Goal: Navigation & Orientation: Find specific page/section

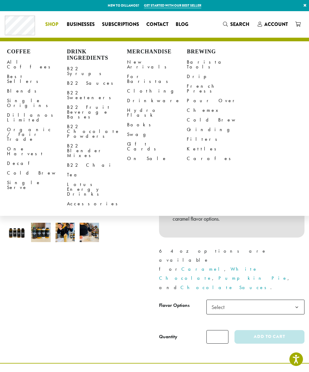
click at [50, 24] on span "Shop" at bounding box center [51, 25] width 13 height 8
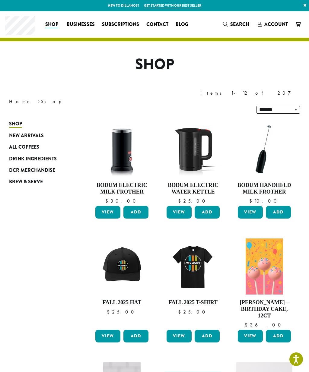
click at [45, 155] on span "Drink Ingredients" at bounding box center [33, 159] width 48 height 8
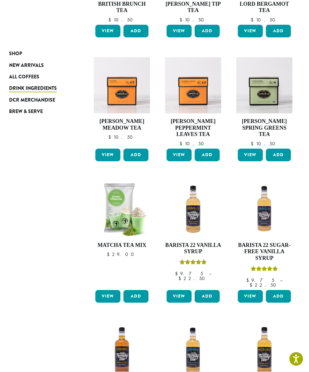
scroll to position [188, 0]
click at [132, 242] on h4 "Matcha Tea Mix" at bounding box center [122, 245] width 56 height 7
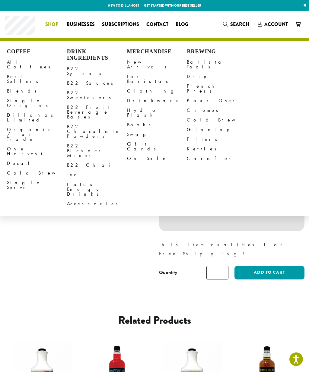
click at [99, 141] on link "B22 Blender Mixes" at bounding box center [97, 150] width 60 height 19
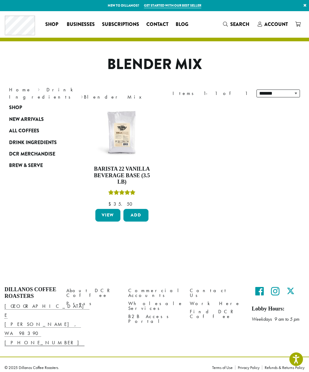
click at [135, 169] on h4 "Barista 22 Vanilla Beverage Base (3.5 lb)" at bounding box center [122, 176] width 56 height 20
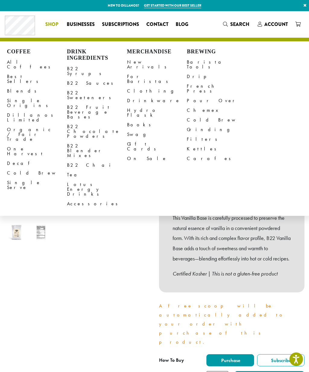
click at [104, 122] on link "B22 Chocolate Powders" at bounding box center [97, 131] width 60 height 19
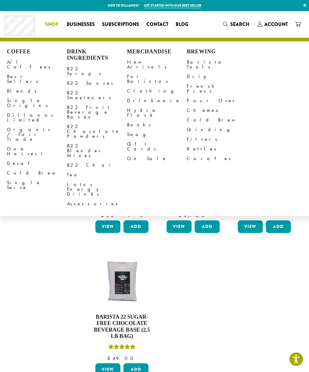
click at [94, 141] on link "B22 Blender Mixes" at bounding box center [97, 150] width 60 height 19
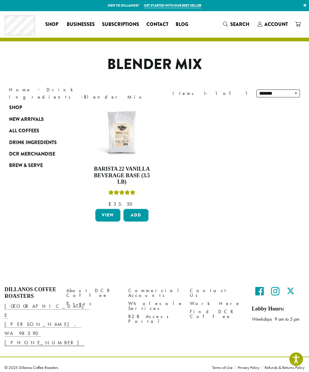
click at [39, 94] on link "Drink Ingredients" at bounding box center [42, 93] width 67 height 14
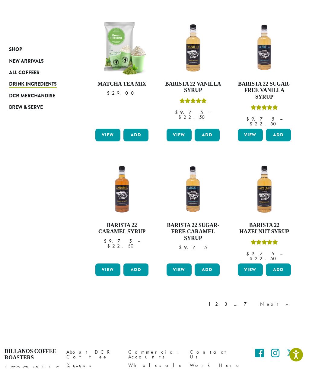
scroll to position [344, 0]
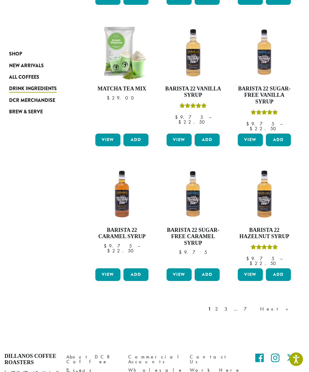
click at [221, 305] on link "2" at bounding box center [218, 308] width 8 height 7
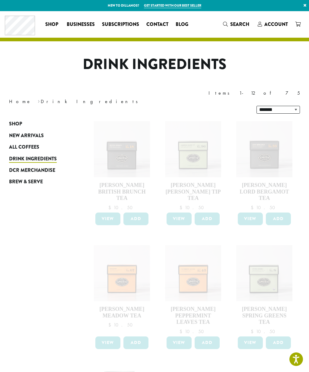
click at [81, 23] on span "Businesses" at bounding box center [81, 25] width 28 height 8
